Goal: Task Accomplishment & Management: Complete application form

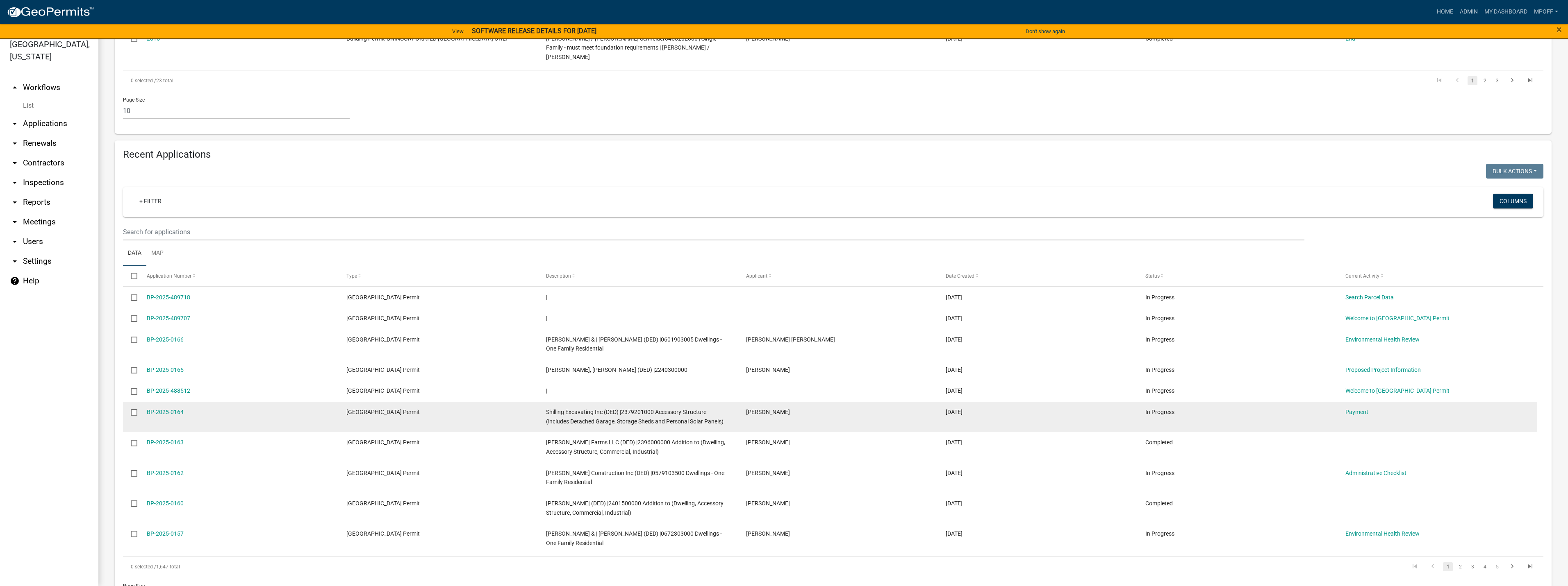
scroll to position [568, 0]
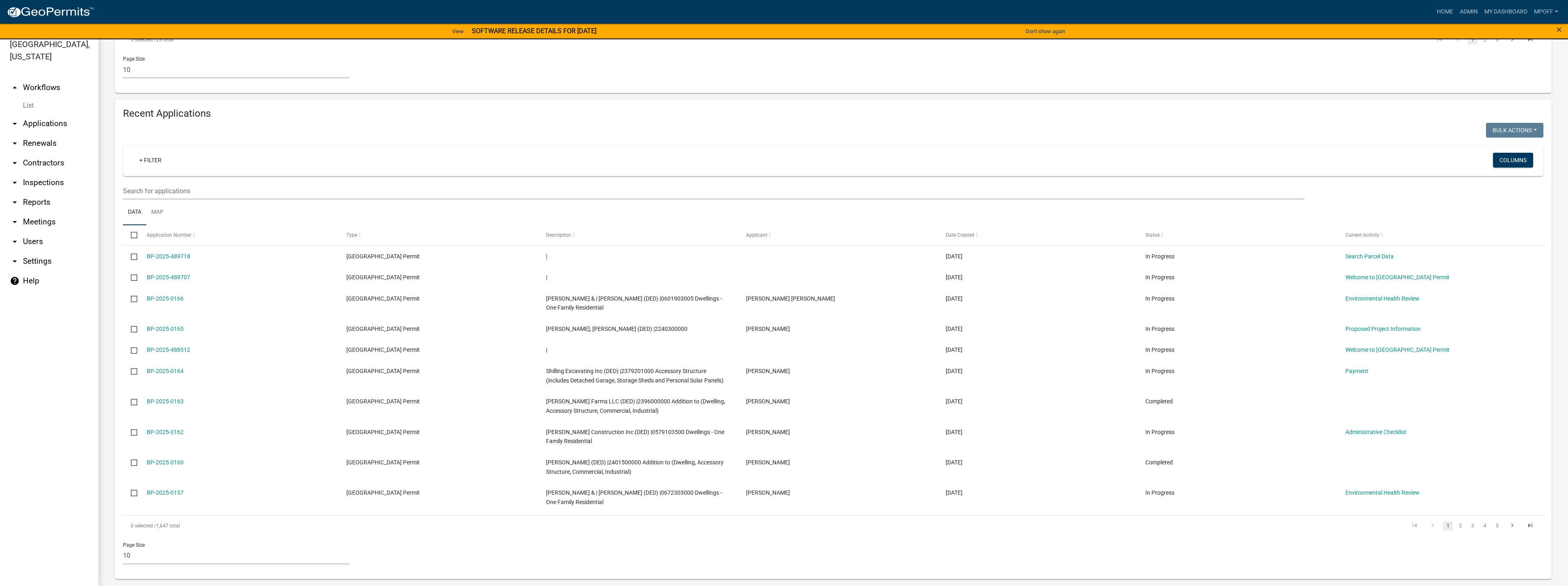
click at [30, 97] on link "List" at bounding box center [49, 105] width 98 height 17
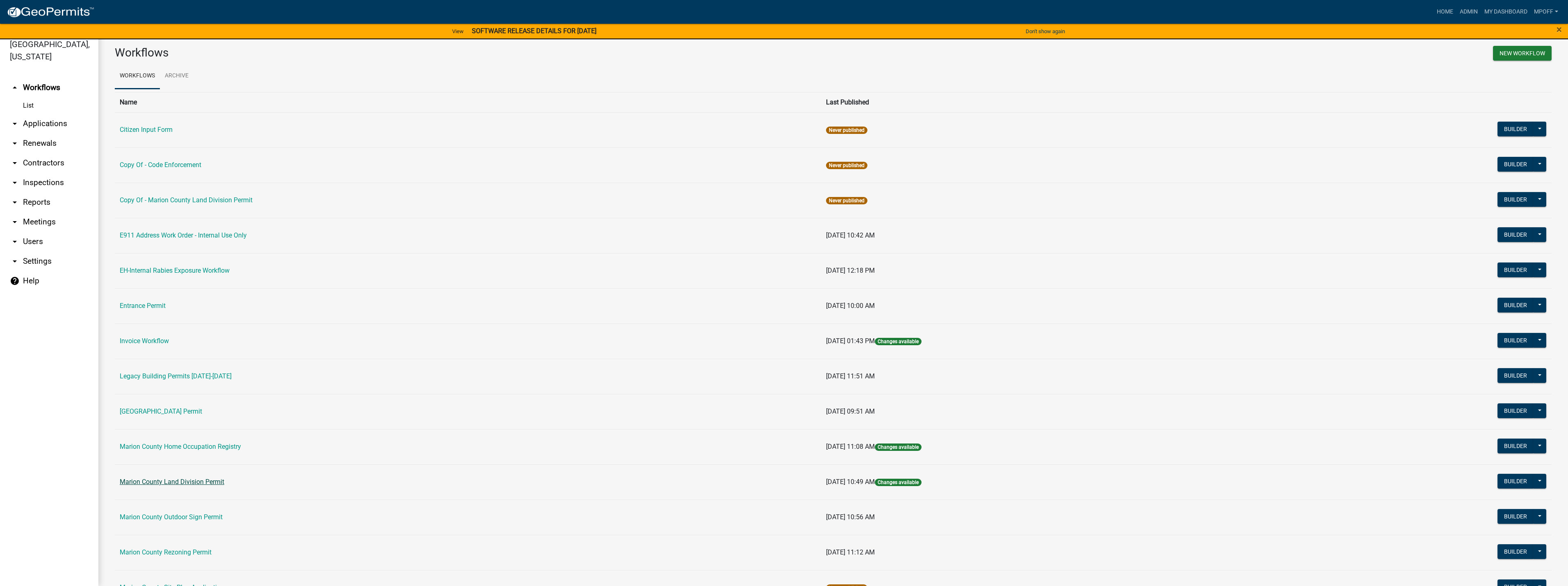
click at [162, 483] on link "Marion County Land Division Permit" at bounding box center [172, 482] width 104 height 8
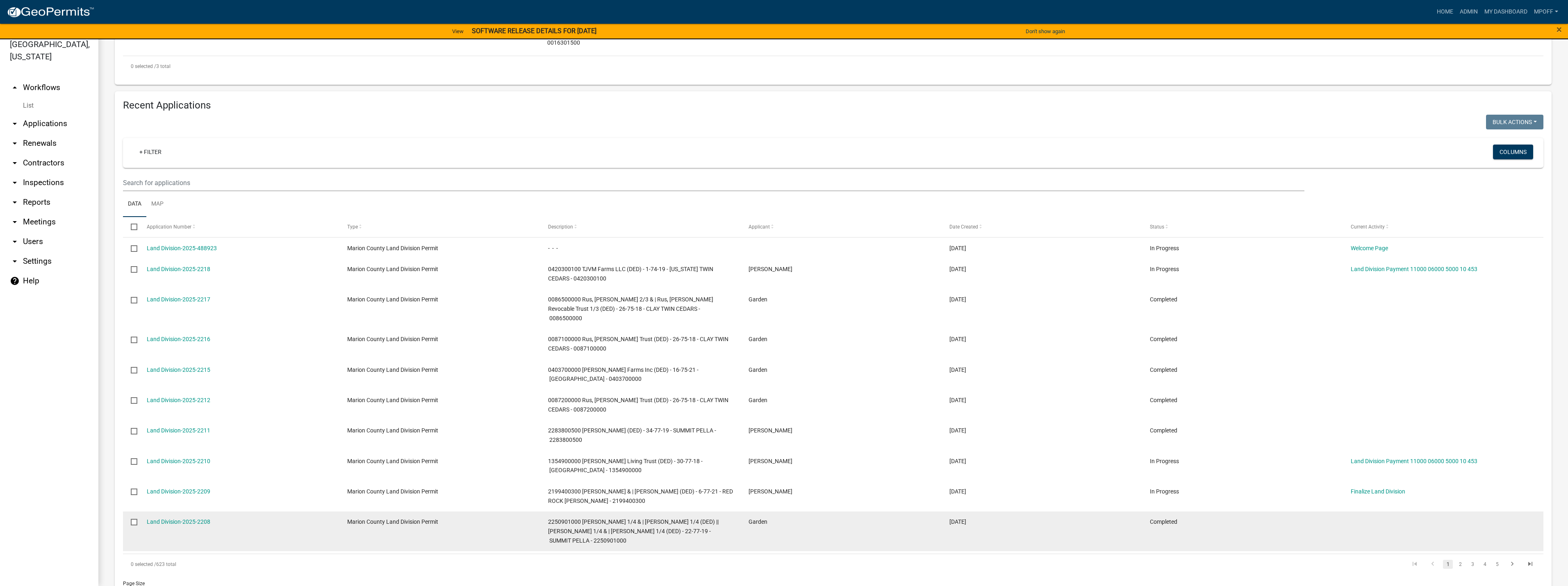
scroll to position [328, 0]
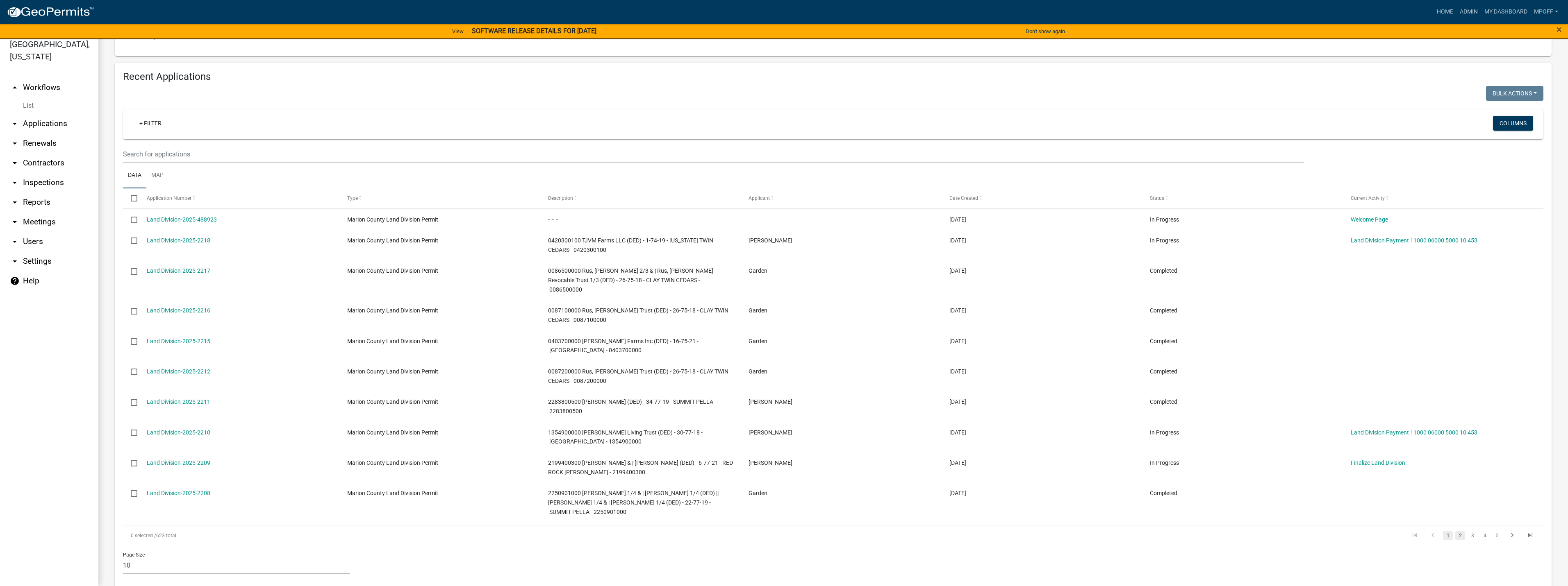
click at [1455, 531] on link "2" at bounding box center [1459, 536] width 10 height 9
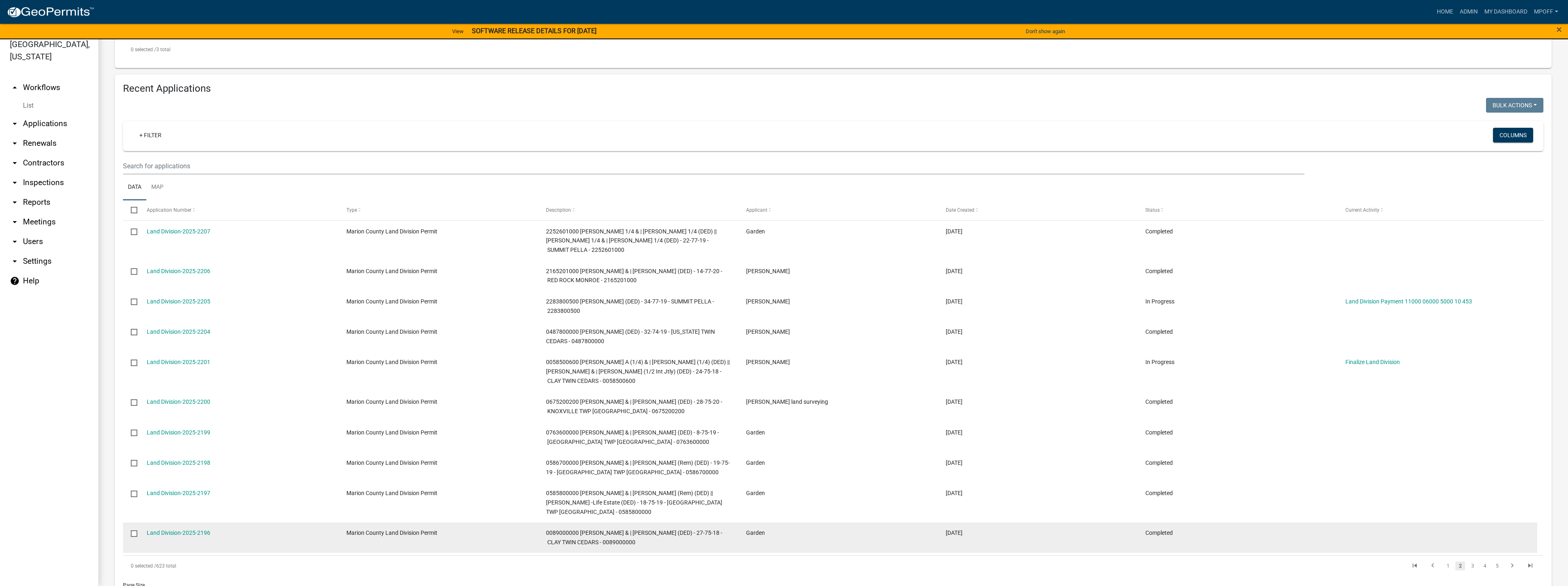
scroll to position [365, 0]
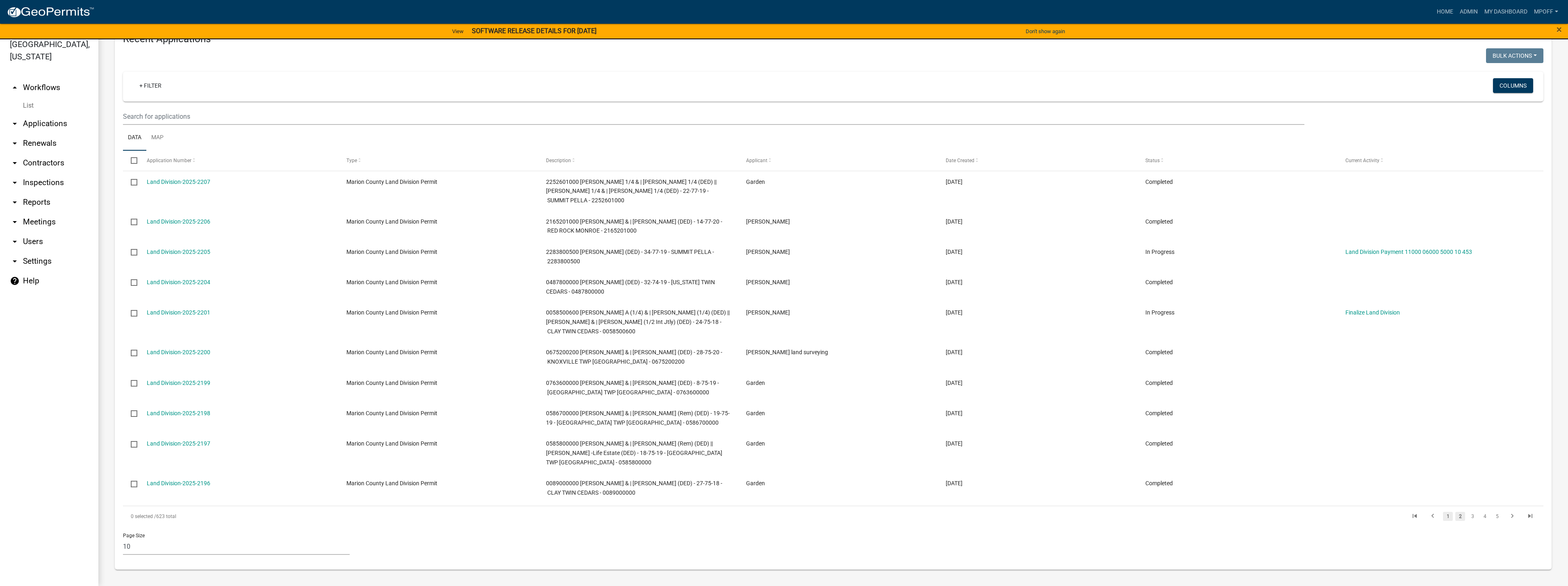
click at [1443, 519] on link "1" at bounding box center [1447, 516] width 10 height 9
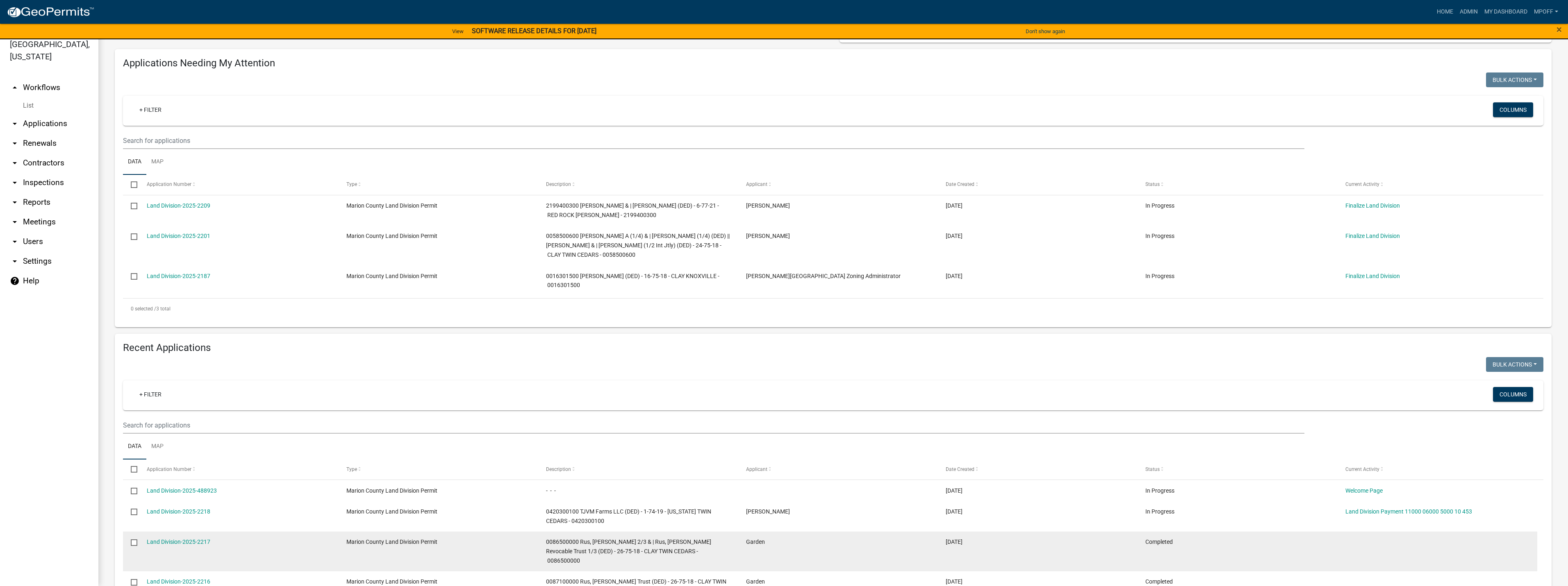
scroll to position [205, 0]
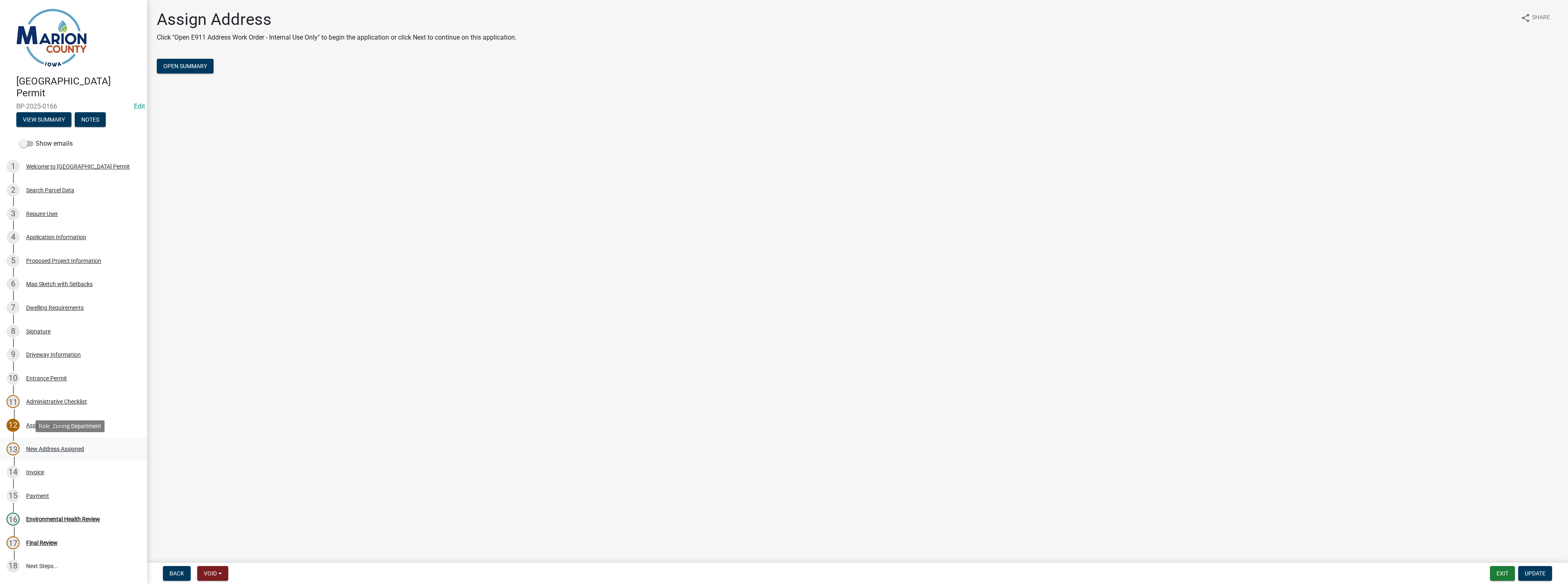
click at [50, 447] on div "New Address Assigned" at bounding box center [55, 449] width 58 height 6
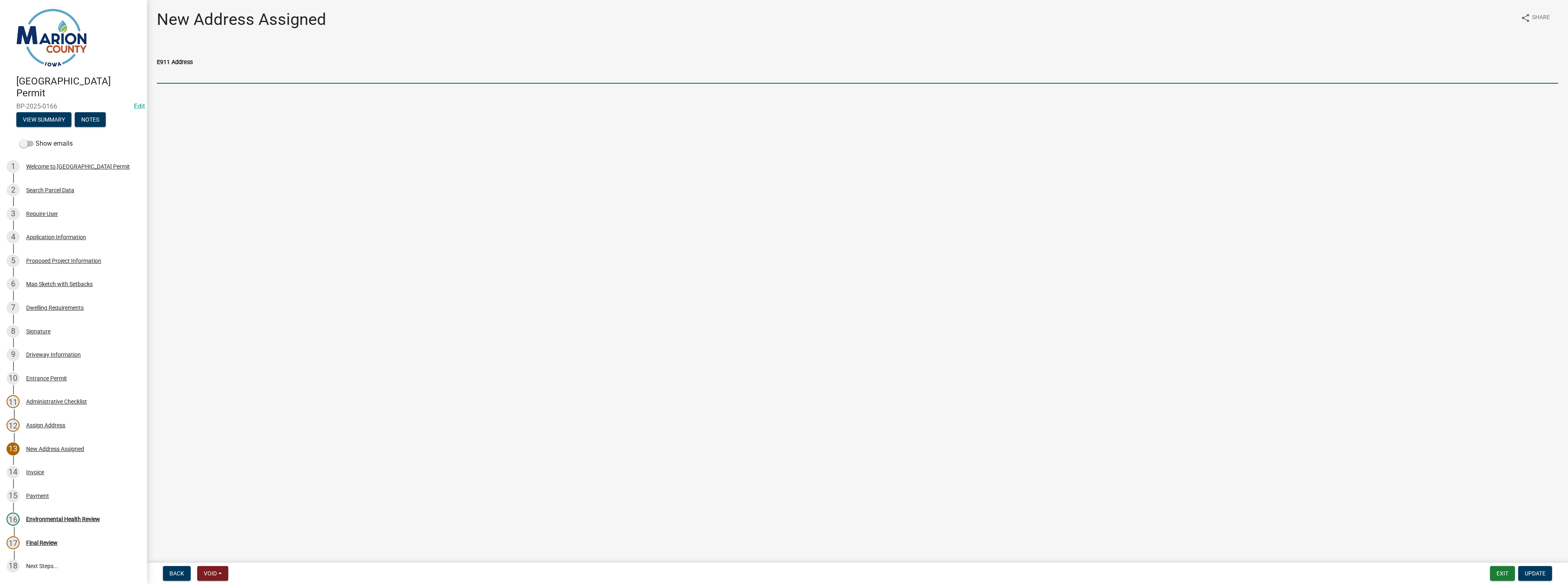
click at [194, 75] on input "E911 Address" at bounding box center [858, 75] width 1402 height 16
type input "1599 Osceola Dr., Knoxville"
click at [1535, 573] on span "Update" at bounding box center [1535, 574] width 21 height 7
click at [1485, 575] on span "Save & Exit" at bounding box center [1491, 574] width 31 height 7
click at [1472, 555] on button "Save & Exit" at bounding box center [1485, 552] width 65 height 20
